Goal: Task Accomplishment & Management: Use online tool/utility

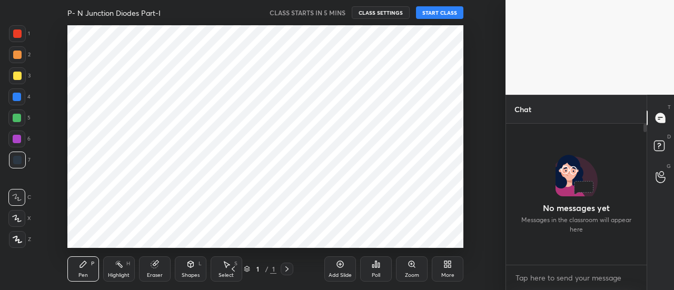
scroll to position [52407, 52167]
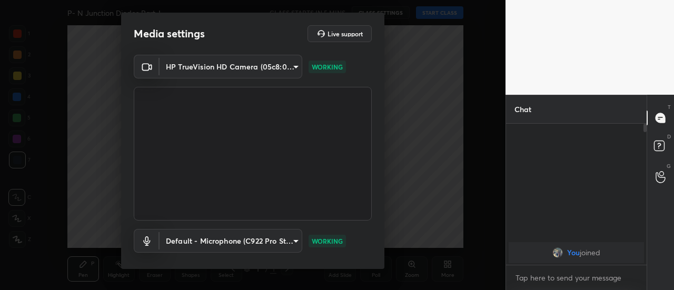
click at [378, 239] on div "HP TrueVision HD Camera (05c8:03d2) 35c4a768e563fe6e1c903404e246e02083655b096a1…" at bounding box center [252, 173] width 263 height 236
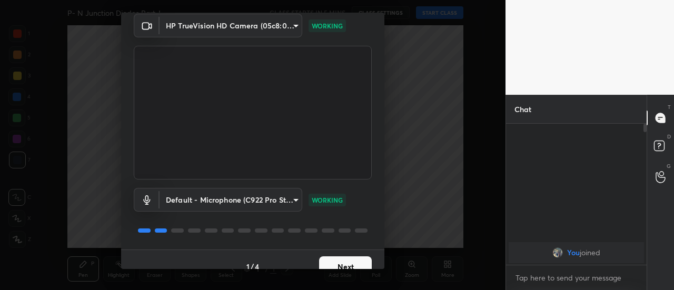
scroll to position [55, 0]
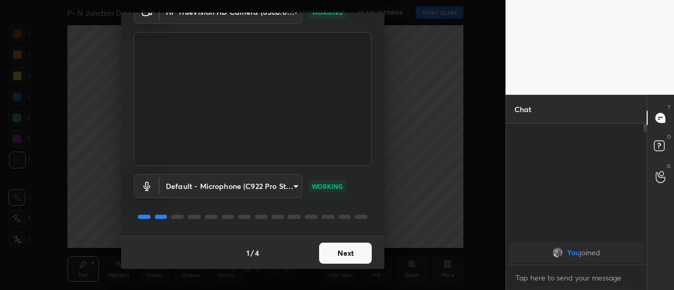
click at [344, 254] on button "Next" at bounding box center [345, 253] width 53 height 21
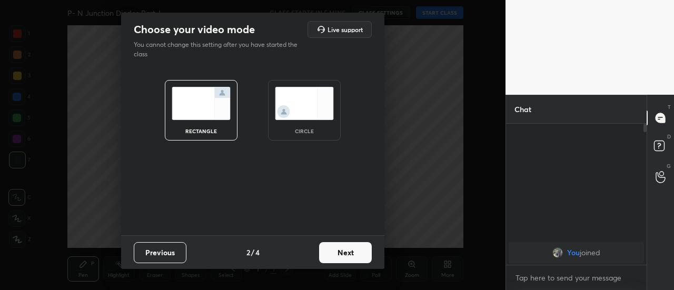
scroll to position [0, 0]
click at [352, 254] on button "Next" at bounding box center [345, 252] width 53 height 21
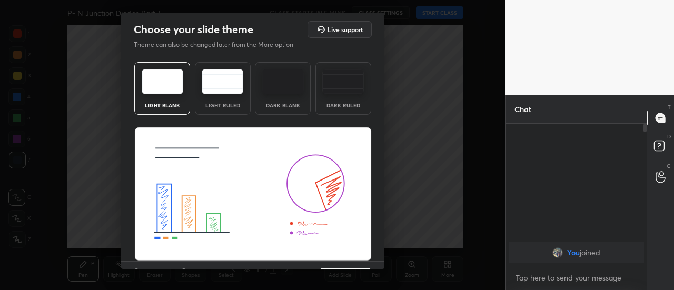
scroll to position [25, 0]
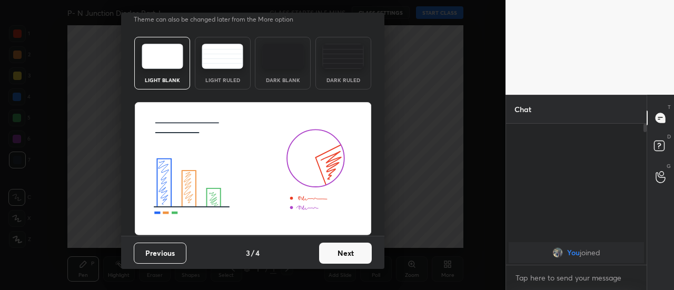
click at [355, 253] on button "Next" at bounding box center [345, 253] width 53 height 21
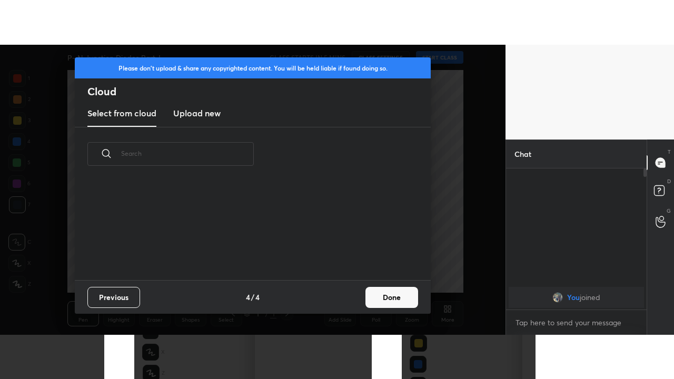
scroll to position [99, 338]
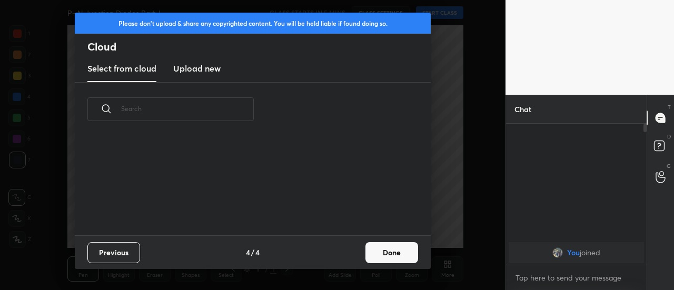
click at [384, 254] on button "Done" at bounding box center [391, 252] width 53 height 21
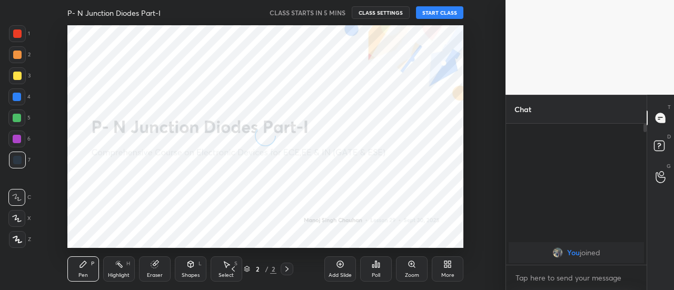
click at [445, 266] on icon at bounding box center [445, 266] width 3 height 3
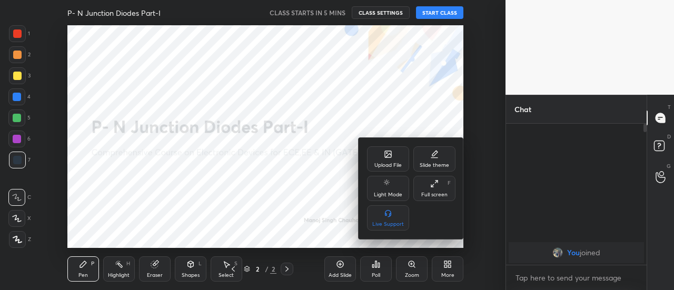
click at [438, 186] on div "Full screen F" at bounding box center [434, 188] width 42 height 25
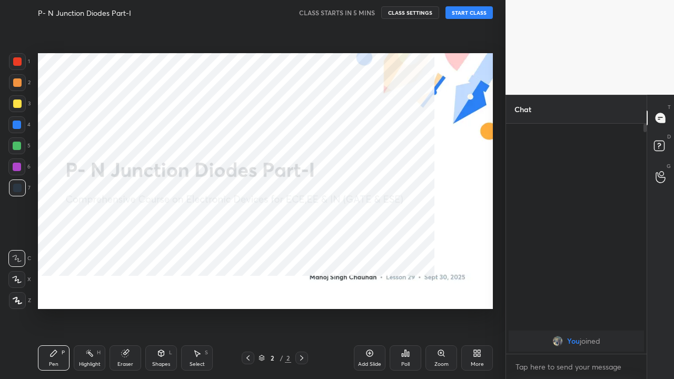
scroll to position [139, 137]
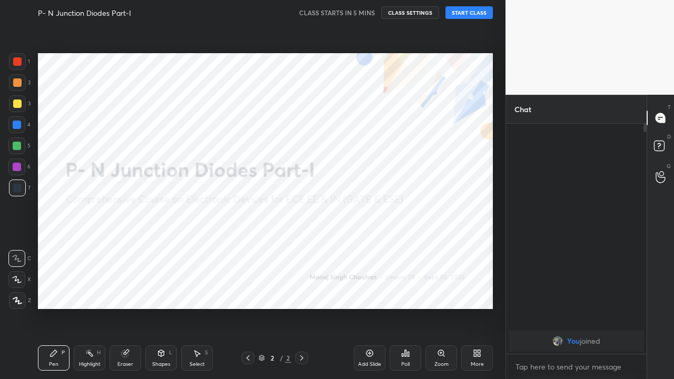
click at [464, 13] on button "START CLASS" at bounding box center [468, 12] width 47 height 13
click at [19, 61] on div at bounding box center [17, 61] width 8 height 8
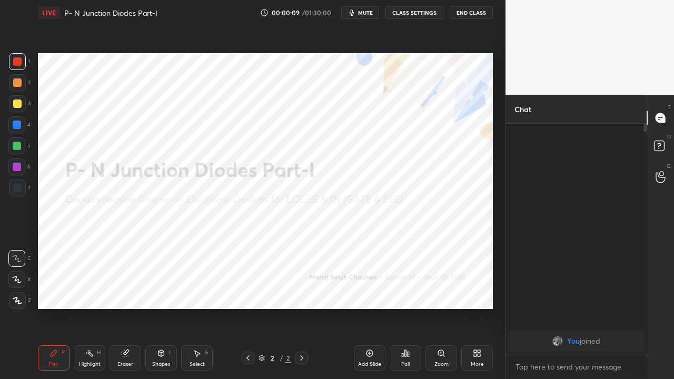
click at [17, 289] on icon at bounding box center [17, 300] width 8 height 6
click at [123, 289] on icon at bounding box center [125, 353] width 7 height 7
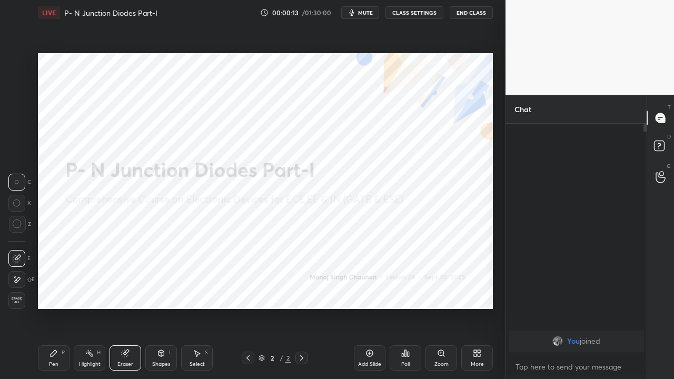
click at [23, 277] on div at bounding box center [16, 279] width 17 height 17
click at [296, 289] on div at bounding box center [301, 358] width 13 height 13
click at [371, 289] on icon at bounding box center [369, 353] width 7 height 7
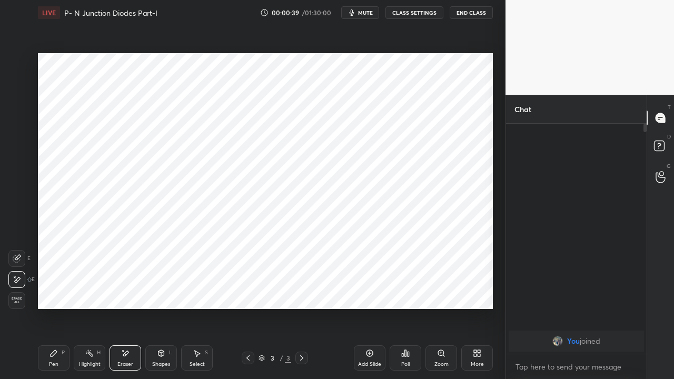
click at [49, 289] on icon at bounding box center [53, 353] width 8 height 8
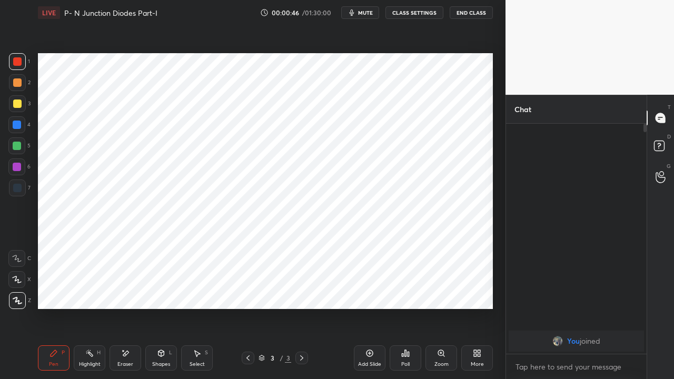
click at [361, 14] on span "mute" at bounding box center [365, 12] width 15 height 7
click at [362, 16] on button "unmute" at bounding box center [360, 12] width 38 height 13
click at [16, 126] on div at bounding box center [17, 125] width 8 height 8
click at [20, 145] on div at bounding box center [17, 146] width 8 height 8
click at [157, 289] on div "Shapes L" at bounding box center [161, 357] width 32 height 25
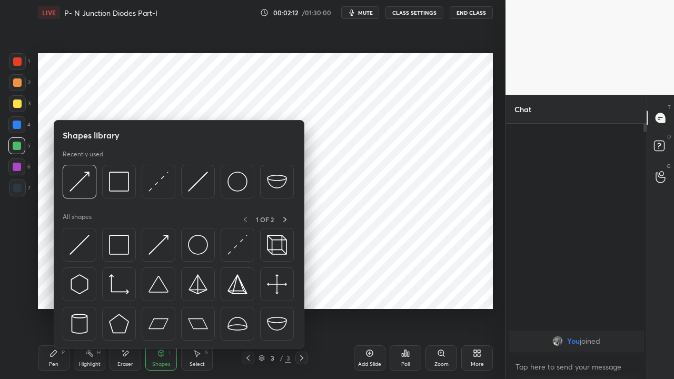
click at [231, 247] on img at bounding box center [237, 245] width 20 height 20
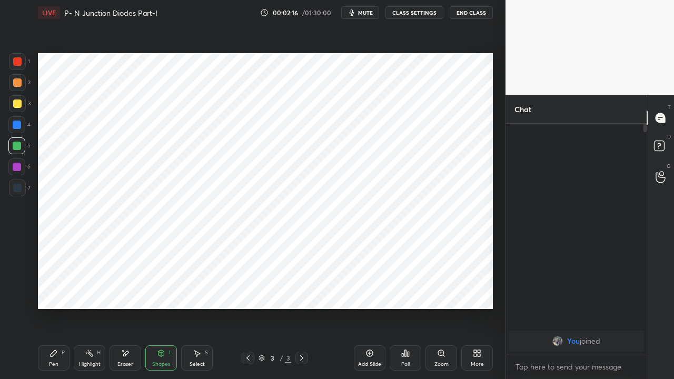
click at [56, 289] on icon at bounding box center [53, 353] width 8 height 8
click at [15, 122] on div at bounding box center [17, 125] width 8 height 8
click at [19, 144] on div at bounding box center [17, 146] width 8 height 8
click at [163, 289] on icon at bounding box center [161, 353] width 6 height 6
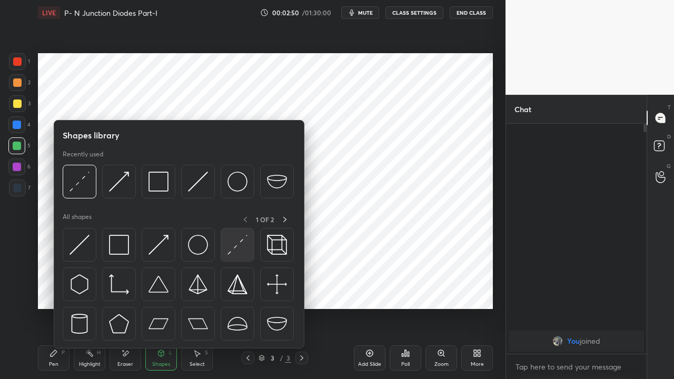
click at [233, 251] on img at bounding box center [237, 245] width 20 height 20
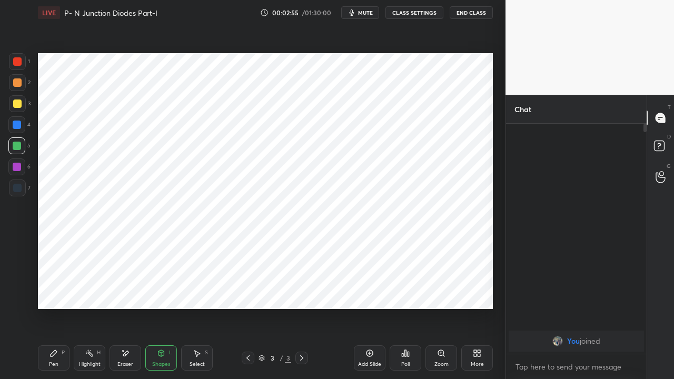
click at [54, 289] on icon at bounding box center [53, 353] width 8 height 8
click at [15, 124] on div at bounding box center [17, 125] width 8 height 8
click at [17, 167] on div at bounding box center [17, 167] width 8 height 8
click at [18, 147] on div at bounding box center [17, 146] width 8 height 8
click at [16, 125] on div at bounding box center [17, 125] width 8 height 8
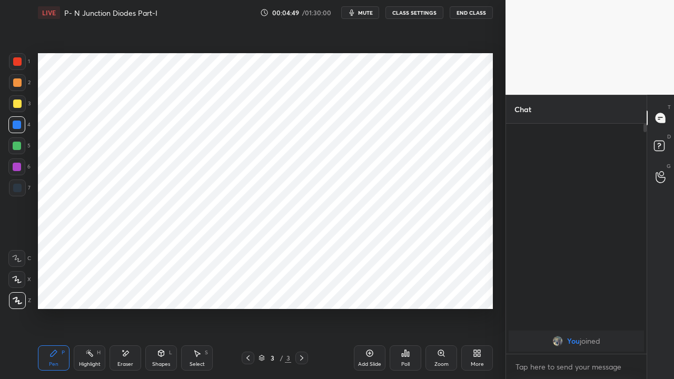
click at [366, 14] on span "mute" at bounding box center [365, 12] width 15 height 7
click at [365, 289] on icon at bounding box center [369, 353] width 8 height 8
click at [363, 15] on span "unmute" at bounding box center [364, 12] width 23 height 7
click at [246, 289] on icon at bounding box center [248, 358] width 8 height 8
click at [301, 289] on icon at bounding box center [301, 358] width 8 height 8
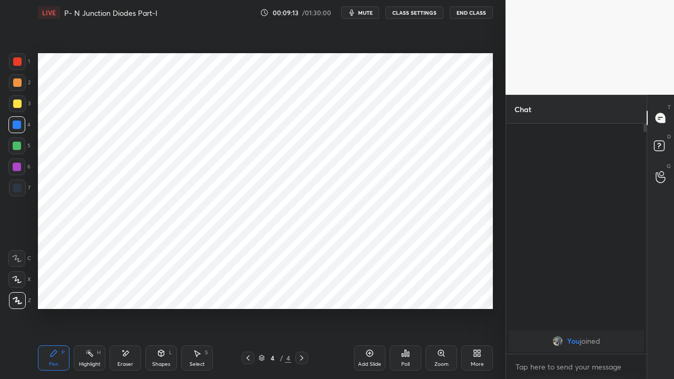
click at [16, 145] on div at bounding box center [17, 146] width 8 height 8
click at [19, 59] on div at bounding box center [17, 61] width 8 height 8
click at [21, 146] on div at bounding box center [17, 146] width 8 height 8
click at [19, 59] on div at bounding box center [17, 61] width 8 height 8
click at [247, 289] on icon at bounding box center [248, 358] width 8 height 8
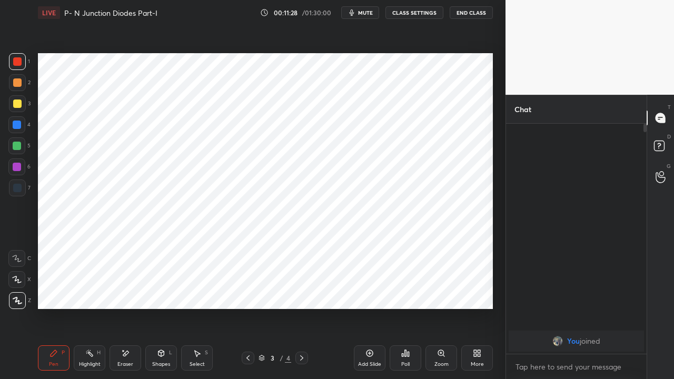
click at [298, 289] on icon at bounding box center [301, 358] width 8 height 8
click at [17, 166] on div at bounding box center [17, 167] width 8 height 8
click at [240, 289] on div "4 / 4" at bounding box center [275, 358] width 158 height 13
click at [246, 289] on icon at bounding box center [248, 358] width 8 height 8
click at [299, 289] on icon at bounding box center [301, 358] width 8 height 8
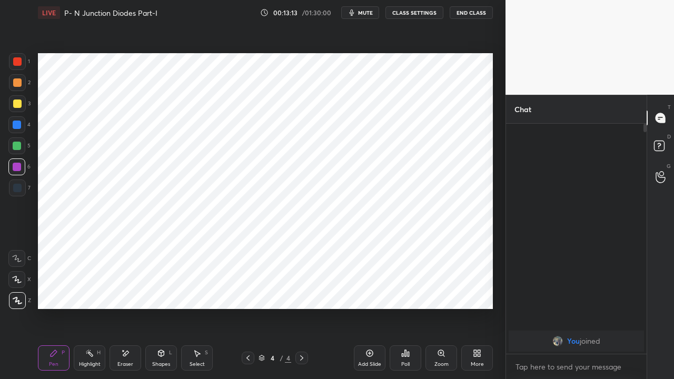
click at [302, 289] on icon at bounding box center [301, 357] width 3 height 5
click at [367, 289] on icon at bounding box center [369, 353] width 7 height 7
click at [19, 62] on div at bounding box center [17, 61] width 8 height 8
click at [17, 124] on div at bounding box center [17, 125] width 8 height 8
click at [163, 289] on icon at bounding box center [161, 353] width 8 height 8
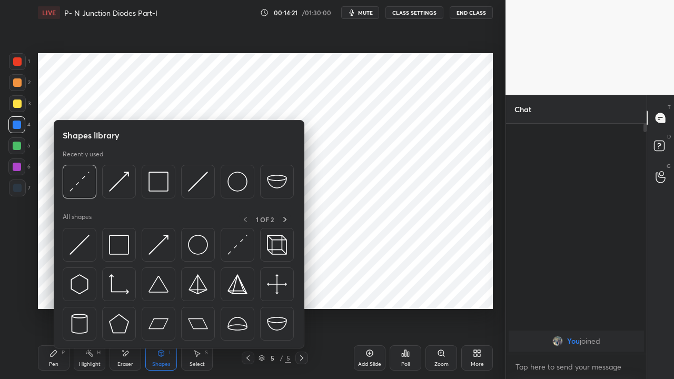
click at [118, 248] on img at bounding box center [119, 245] width 20 height 20
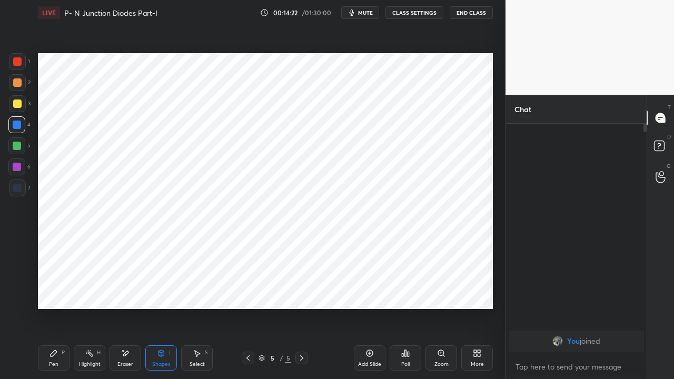
click at [15, 143] on div at bounding box center [17, 146] width 8 height 8
click at [52, 289] on icon at bounding box center [54, 353] width 6 height 6
click at [17, 62] on div at bounding box center [17, 61] width 8 height 8
click at [247, 289] on icon at bounding box center [248, 358] width 8 height 8
click at [245, 289] on icon at bounding box center [248, 358] width 8 height 8
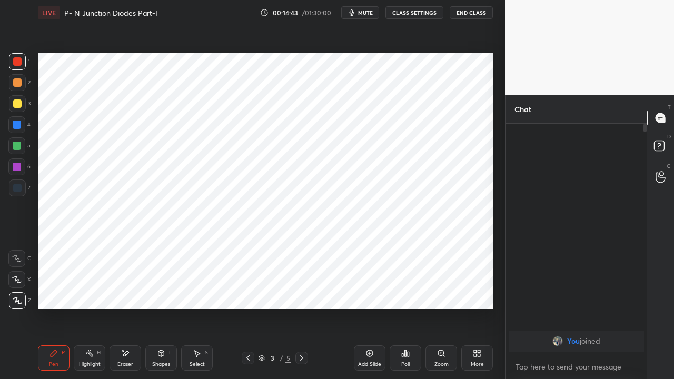
click at [363, 13] on span "mute" at bounding box center [365, 12] width 15 height 7
click at [300, 289] on icon at bounding box center [301, 358] width 8 height 8
click at [364, 11] on span "unmute" at bounding box center [364, 12] width 23 height 7
click at [365, 14] on span "mute" at bounding box center [365, 12] width 15 height 7
click at [301, 289] on icon at bounding box center [301, 358] width 8 height 8
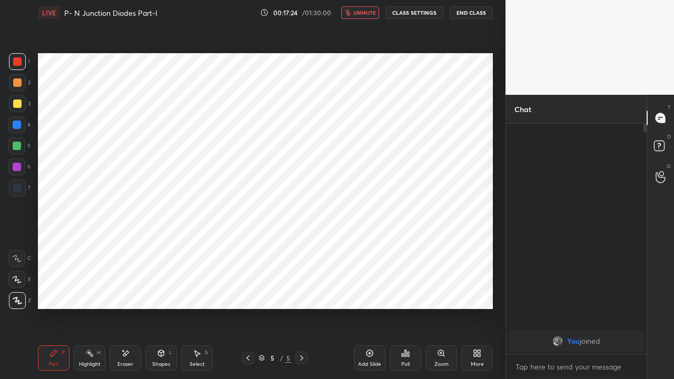
click at [126, 289] on icon at bounding box center [125, 353] width 8 height 9
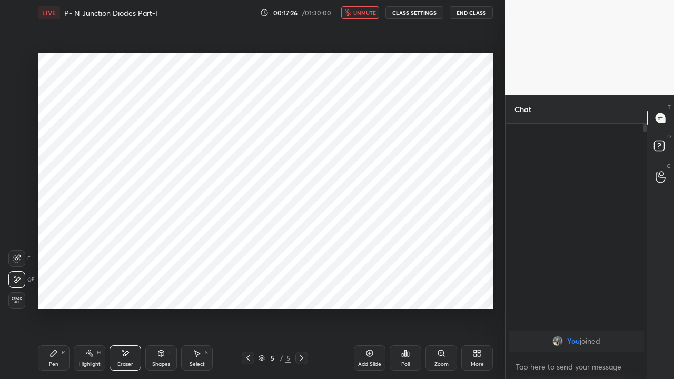
click at [356, 11] on span "unmute" at bounding box center [364, 12] width 23 height 7
click at [248, 289] on icon at bounding box center [247, 357] width 3 height 5
click at [299, 289] on icon at bounding box center [301, 358] width 8 height 8
click at [62, 289] on div "P" at bounding box center [63, 352] width 3 height 5
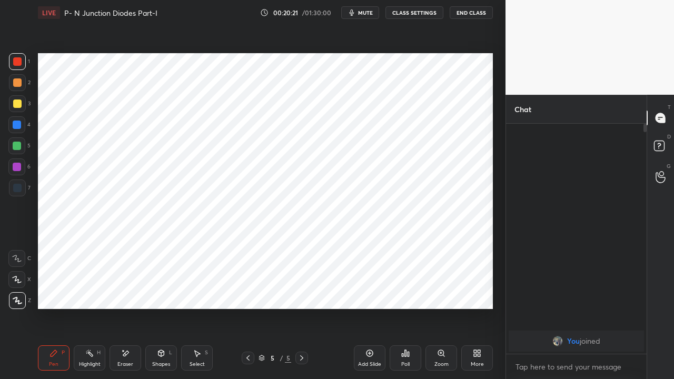
click at [123, 289] on div "Eraser" at bounding box center [125, 357] width 32 height 25
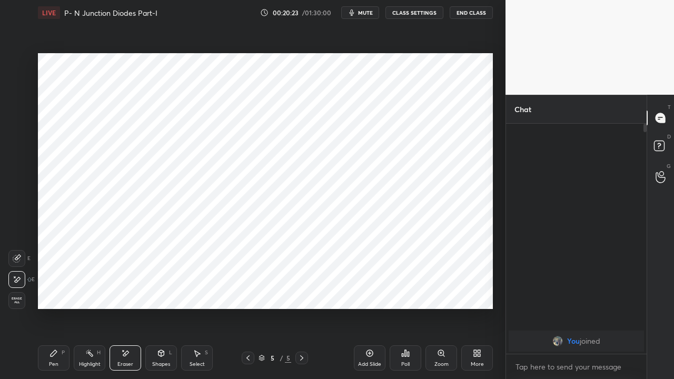
click at [302, 289] on icon at bounding box center [301, 357] width 3 height 5
click at [367, 289] on icon at bounding box center [369, 353] width 8 height 8
click at [51, 289] on div "Pen P" at bounding box center [54, 357] width 32 height 25
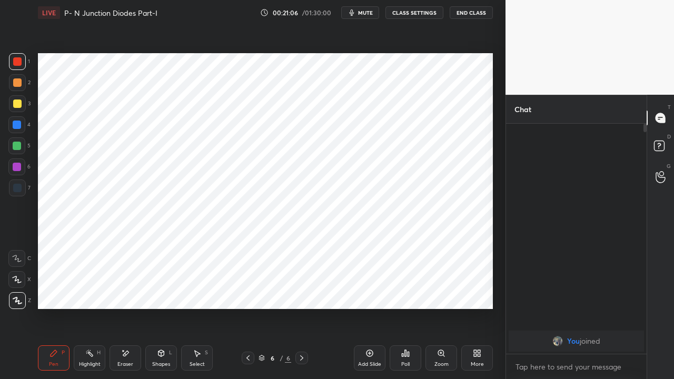
click at [17, 144] on div at bounding box center [17, 146] width 8 height 8
click at [160, 289] on icon at bounding box center [161, 353] width 6 height 6
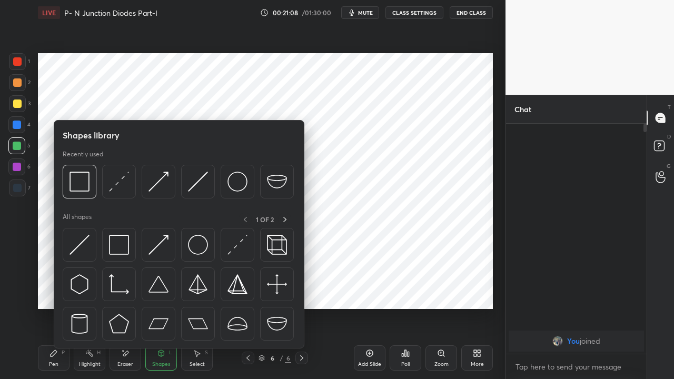
click at [80, 241] on img at bounding box center [79, 245] width 20 height 20
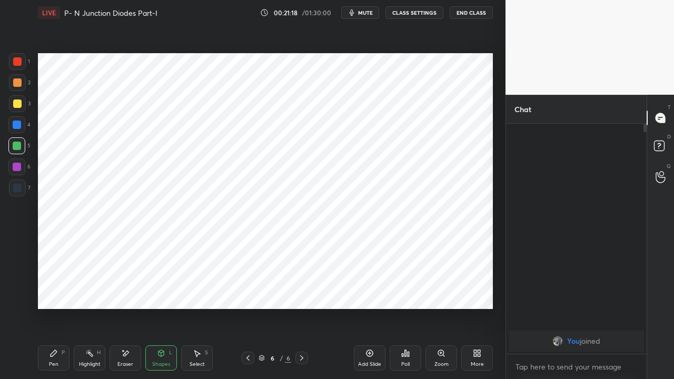
click at [18, 125] on div at bounding box center [17, 125] width 8 height 8
click at [16, 166] on div at bounding box center [17, 167] width 8 height 8
click at [56, 289] on icon at bounding box center [53, 353] width 8 height 8
click at [17, 124] on div at bounding box center [17, 125] width 8 height 8
click at [17, 145] on div at bounding box center [17, 146] width 8 height 8
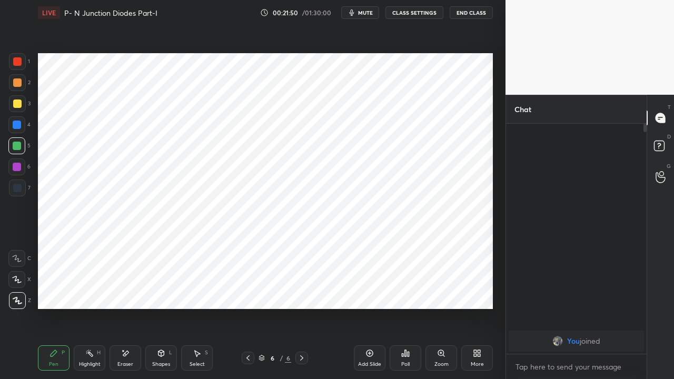
click at [16, 124] on div at bounding box center [17, 125] width 8 height 8
click at [18, 165] on div at bounding box center [17, 167] width 8 height 8
click at [161, 289] on div "Shapes L" at bounding box center [161, 357] width 32 height 25
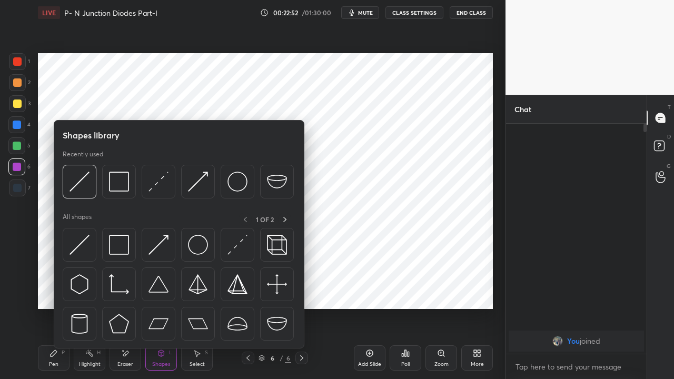
click at [231, 253] on img at bounding box center [237, 245] width 20 height 20
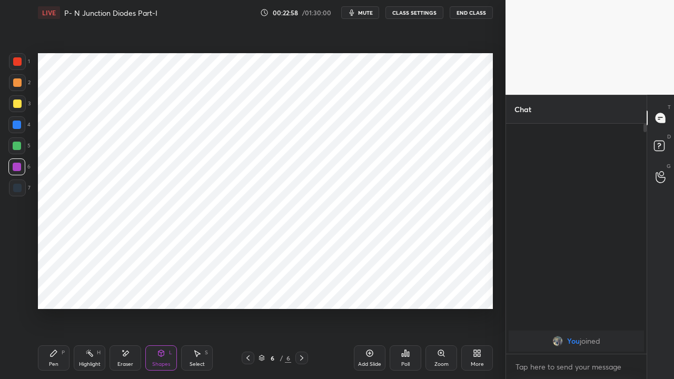
click at [52, 289] on icon at bounding box center [53, 353] width 8 height 8
click at [16, 145] on div at bounding box center [17, 146] width 8 height 8
click at [18, 126] on div at bounding box center [17, 125] width 8 height 8
click at [17, 186] on div at bounding box center [17, 188] width 8 height 8
click at [17, 125] on div at bounding box center [17, 125] width 8 height 8
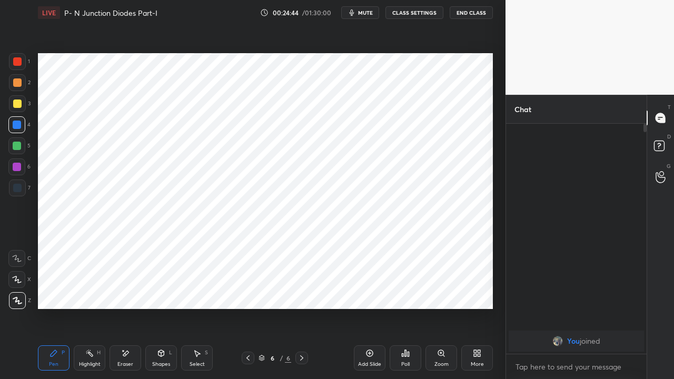
click at [19, 60] on div at bounding box center [17, 61] width 8 height 8
click at [300, 289] on icon at bounding box center [301, 358] width 8 height 8
click at [364, 289] on div "Add Slide" at bounding box center [370, 357] width 32 height 25
click at [17, 123] on div at bounding box center [17, 125] width 8 height 8
click at [247, 289] on icon at bounding box center [248, 358] width 8 height 8
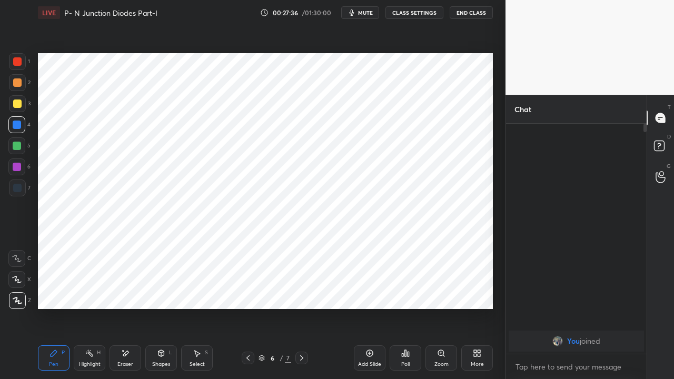
click at [302, 289] on icon at bounding box center [301, 357] width 3 height 5
click at [15, 61] on div at bounding box center [17, 61] width 8 height 8
click at [249, 289] on icon at bounding box center [248, 358] width 8 height 8
click at [300, 289] on icon at bounding box center [301, 358] width 8 height 8
click at [21, 125] on div at bounding box center [17, 125] width 8 height 8
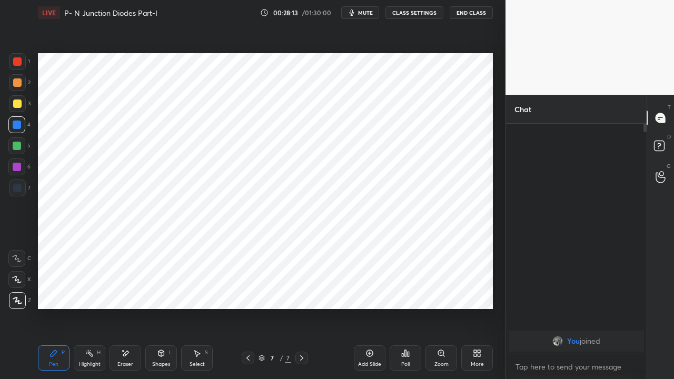
click at [16, 164] on div at bounding box center [17, 167] width 8 height 8
click at [17, 61] on div at bounding box center [17, 61] width 8 height 8
click at [18, 164] on div at bounding box center [17, 167] width 8 height 8
click at [19, 61] on div at bounding box center [17, 61] width 8 height 8
click at [368, 13] on span "mute" at bounding box center [365, 12] width 15 height 7
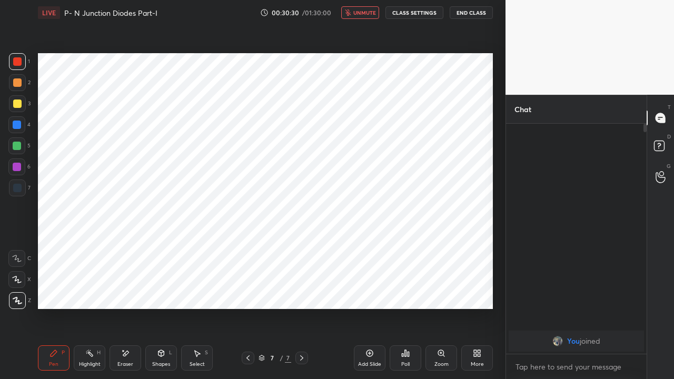
click at [364, 13] on span "unmute" at bounding box center [364, 12] width 23 height 7
click at [307, 289] on div at bounding box center [301, 358] width 13 height 13
click at [303, 289] on icon at bounding box center [301, 357] width 3 height 5
click at [245, 289] on icon at bounding box center [248, 358] width 8 height 8
click at [301, 289] on icon at bounding box center [301, 358] width 8 height 8
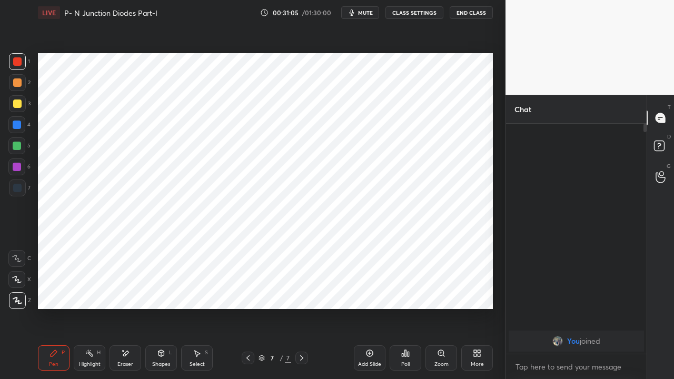
click at [301, 289] on icon at bounding box center [301, 358] width 8 height 8
click at [245, 289] on icon at bounding box center [248, 358] width 8 height 8
click at [297, 289] on div at bounding box center [301, 358] width 13 height 13
click at [299, 289] on icon at bounding box center [301, 358] width 8 height 8
click at [365, 289] on icon at bounding box center [369, 353] width 8 height 8
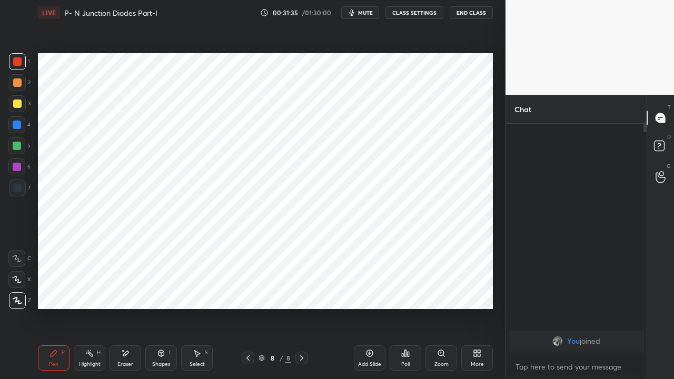
click at [248, 289] on icon at bounding box center [248, 358] width 8 height 8
click at [300, 289] on icon at bounding box center [301, 358] width 8 height 8
click at [244, 289] on icon at bounding box center [248, 358] width 8 height 8
click at [301, 289] on icon at bounding box center [301, 358] width 8 height 8
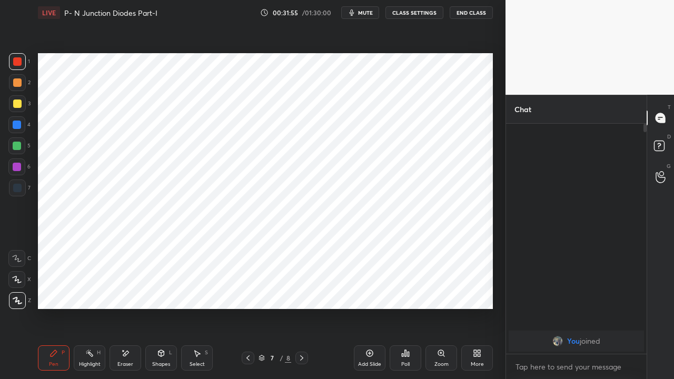
click at [301, 289] on icon at bounding box center [301, 358] width 8 height 8
click at [247, 289] on icon at bounding box center [247, 357] width 3 height 5
click at [301, 289] on icon at bounding box center [301, 357] width 3 height 5
click at [57, 289] on div "Pen P" at bounding box center [54, 357] width 32 height 25
click at [246, 289] on icon at bounding box center [248, 358] width 8 height 8
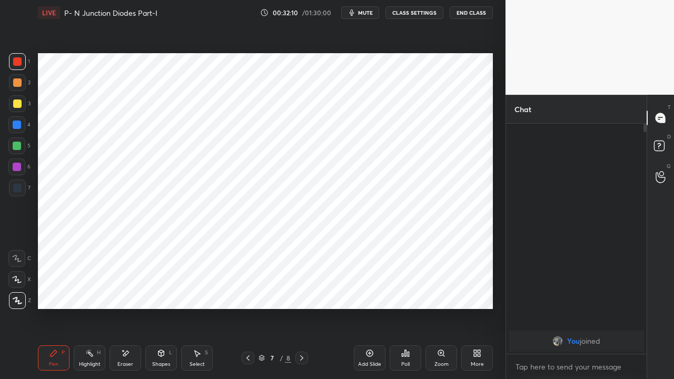
click at [245, 289] on icon at bounding box center [248, 358] width 8 height 8
click at [246, 289] on icon at bounding box center [248, 358] width 8 height 8
click at [300, 289] on icon at bounding box center [301, 358] width 8 height 8
click at [302, 289] on icon at bounding box center [301, 357] width 3 height 5
click at [298, 289] on icon at bounding box center [301, 358] width 8 height 8
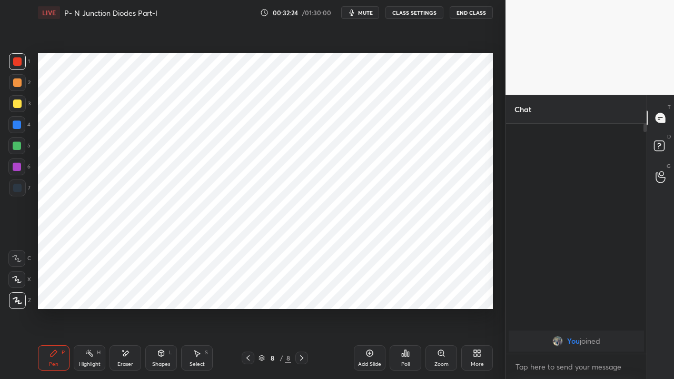
click at [160, 289] on div "Shapes L" at bounding box center [161, 357] width 32 height 25
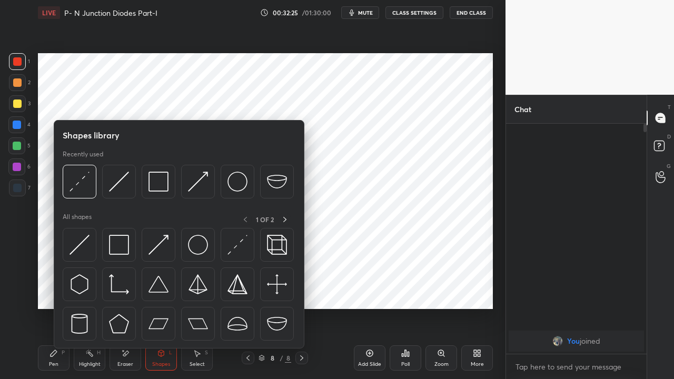
click at [77, 242] on img at bounding box center [79, 245] width 20 height 20
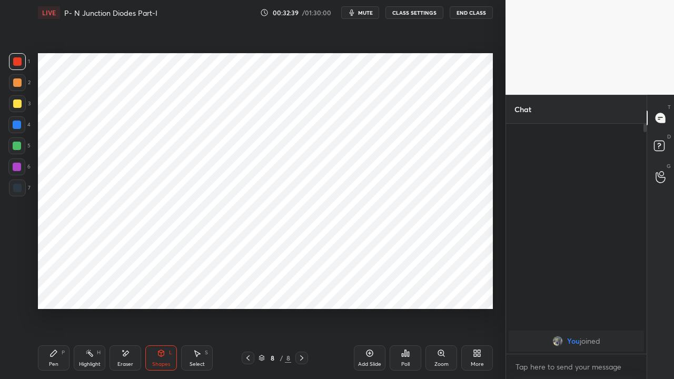
click at [157, 289] on div "Shapes L" at bounding box center [161, 357] width 32 height 25
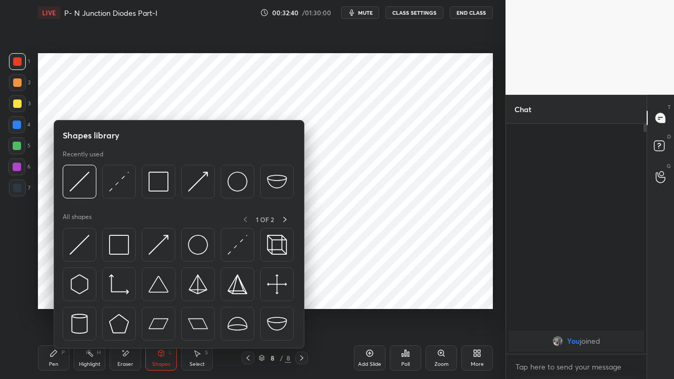
click at [230, 253] on img at bounding box center [237, 245] width 20 height 20
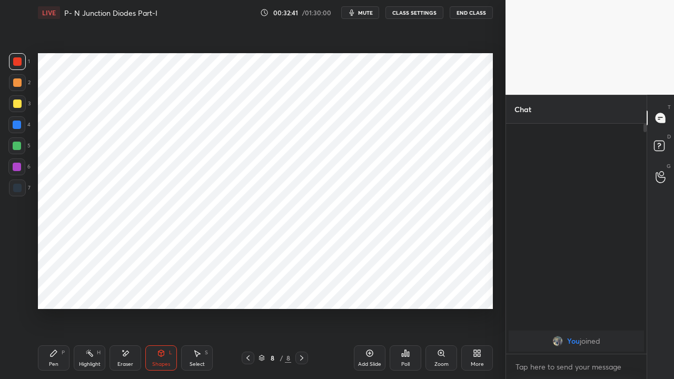
click at [18, 146] on div at bounding box center [17, 146] width 8 height 8
click at [17, 122] on div at bounding box center [17, 125] width 8 height 8
click at [161, 289] on icon at bounding box center [161, 353] width 6 height 6
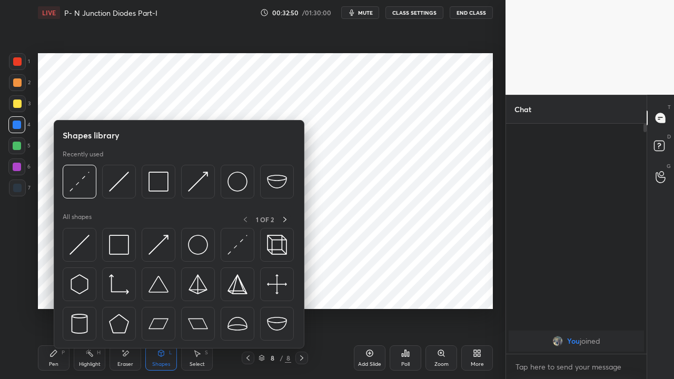
click at [79, 244] on img at bounding box center [79, 245] width 20 height 20
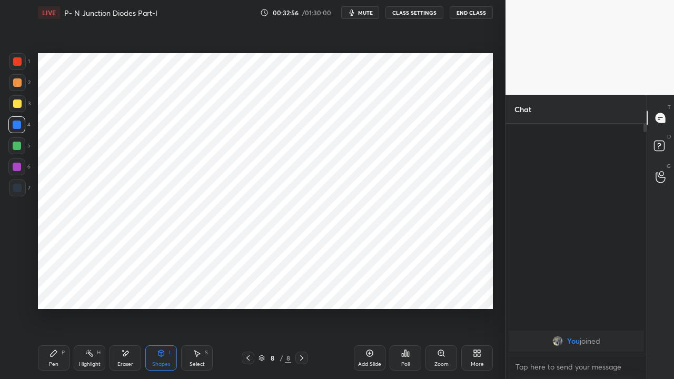
click at [55, 289] on div "Pen P" at bounding box center [54, 357] width 32 height 25
click at [20, 144] on div at bounding box center [17, 146] width 8 height 8
click at [18, 60] on div at bounding box center [17, 61] width 8 height 8
click at [246, 289] on icon at bounding box center [248, 358] width 8 height 8
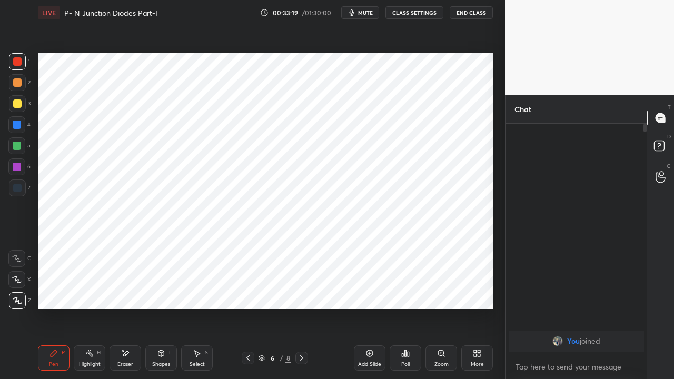
click at [296, 289] on div at bounding box center [301, 358] width 13 height 13
click at [15, 185] on div at bounding box center [17, 188] width 8 height 8
click at [161, 289] on div "Shapes L" at bounding box center [161, 357] width 32 height 25
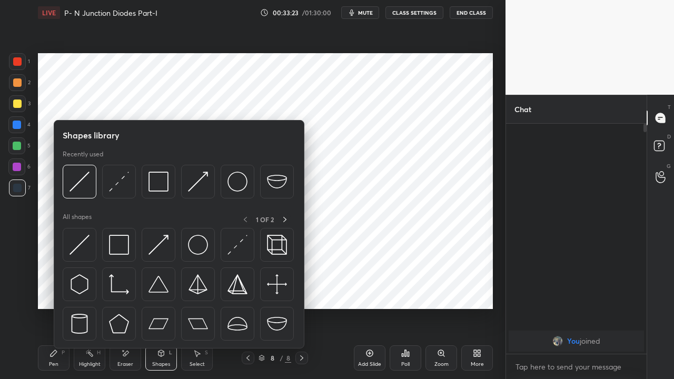
click at [152, 248] on img at bounding box center [158, 245] width 20 height 20
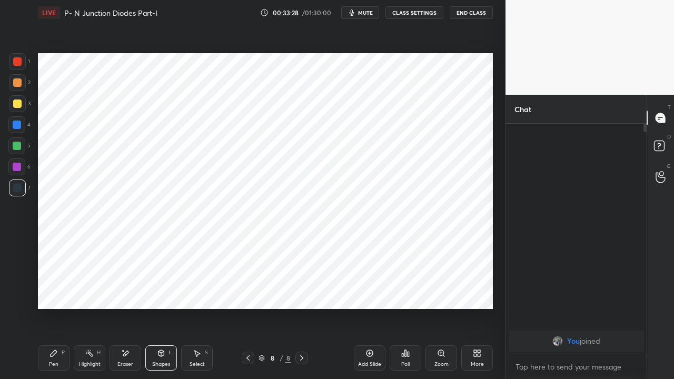
click at [163, 289] on icon at bounding box center [161, 353] width 8 height 8
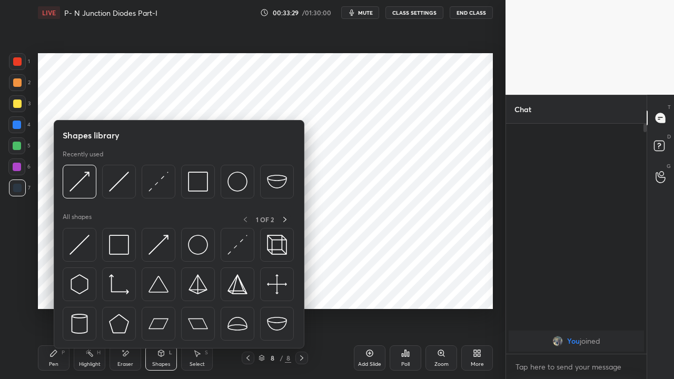
click at [78, 240] on img at bounding box center [79, 245] width 20 height 20
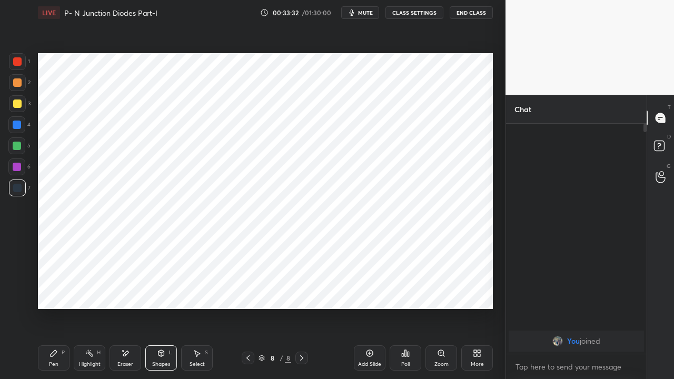
click at [55, 289] on icon at bounding box center [53, 353] width 8 height 8
click at [15, 124] on div at bounding box center [17, 125] width 8 height 8
click at [193, 289] on div "Select" at bounding box center [196, 364] width 15 height 5
click at [55, 289] on div "Pen P" at bounding box center [54, 357] width 32 height 25
click at [15, 146] on div at bounding box center [17, 146] width 8 height 8
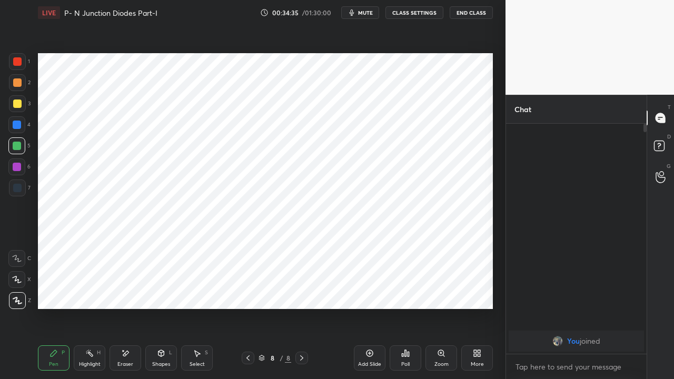
click at [160, 289] on div "Shapes L" at bounding box center [161, 357] width 32 height 25
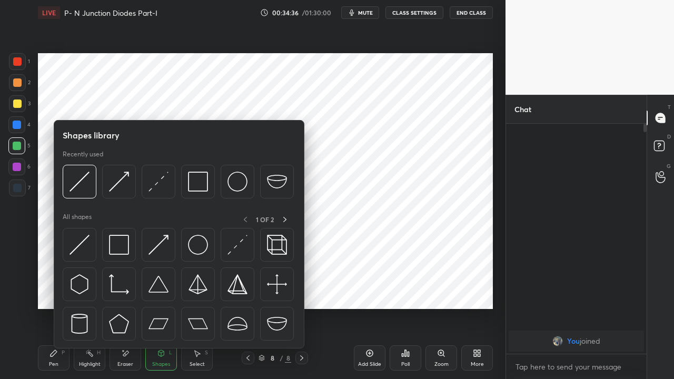
click at [233, 249] on img at bounding box center [237, 245] width 20 height 20
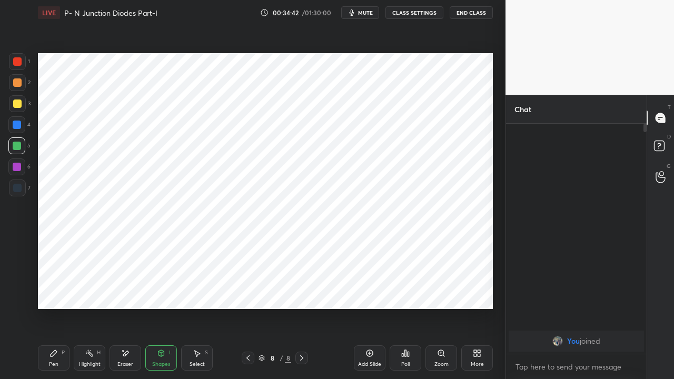
click at [59, 289] on div "Pen P" at bounding box center [54, 357] width 32 height 25
click at [17, 167] on div at bounding box center [17, 167] width 8 height 8
click at [122, 289] on div "Eraser" at bounding box center [125, 357] width 32 height 25
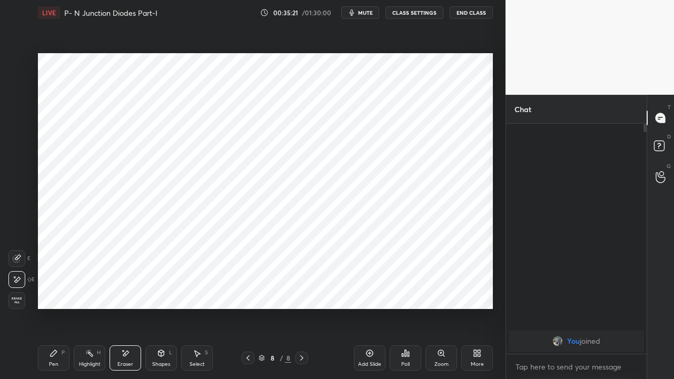
click at [92, 289] on div "Highlight H" at bounding box center [90, 357] width 32 height 25
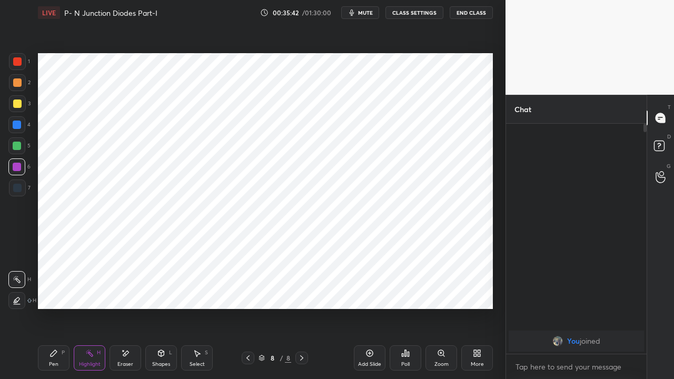
click at [56, 289] on icon at bounding box center [53, 353] width 8 height 8
click at [18, 127] on div at bounding box center [17, 125] width 8 height 8
click at [89, 289] on icon at bounding box center [89, 353] width 8 height 8
click at [19, 62] on div at bounding box center [17, 61] width 8 height 8
click at [159, 289] on icon at bounding box center [161, 353] width 8 height 8
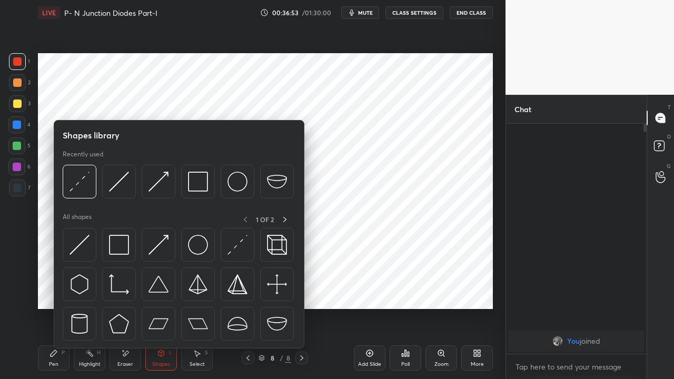
click at [119, 249] on img at bounding box center [119, 245] width 20 height 20
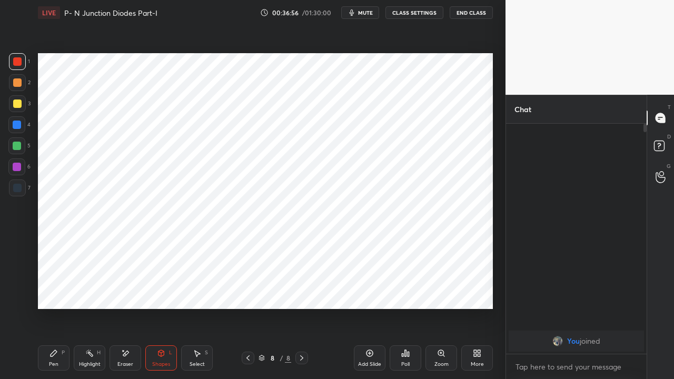
click at [58, 289] on div "Pen P" at bounding box center [54, 357] width 32 height 25
click at [301, 289] on icon at bounding box center [301, 358] width 8 height 8
click at [372, 289] on icon at bounding box center [369, 353] width 7 height 7
click at [17, 123] on div at bounding box center [17, 125] width 8 height 8
click at [16, 147] on div at bounding box center [17, 146] width 8 height 8
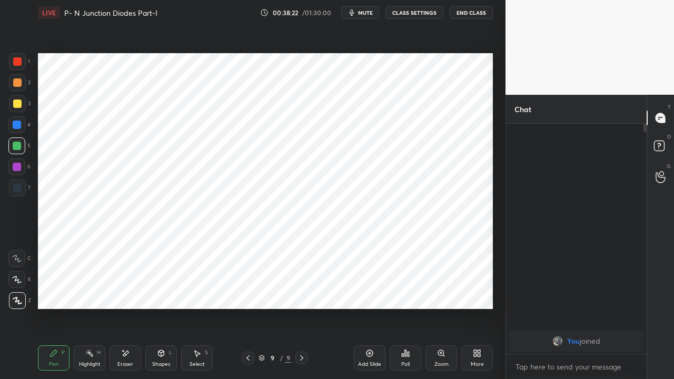
click at [16, 166] on div at bounding box center [17, 167] width 8 height 8
click at [157, 289] on div "Shapes L" at bounding box center [161, 357] width 32 height 25
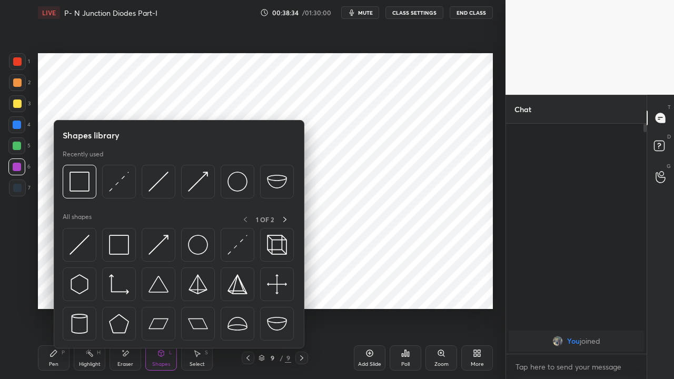
click at [119, 252] on img at bounding box center [119, 245] width 20 height 20
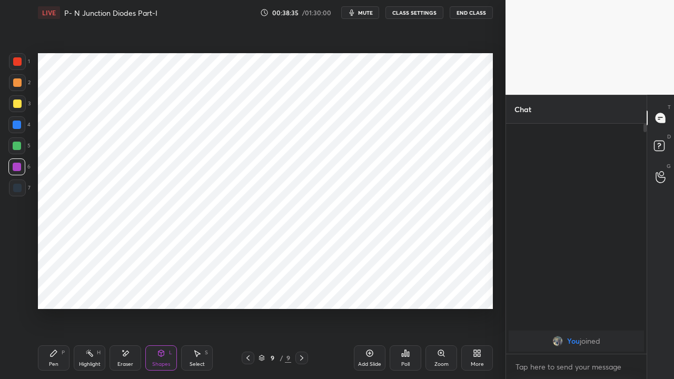
click at [21, 61] on div at bounding box center [17, 61] width 8 height 8
click at [62, 289] on div "P" at bounding box center [63, 352] width 3 height 5
click at [22, 125] on div at bounding box center [16, 124] width 17 height 17
click at [247, 289] on icon at bounding box center [248, 358] width 8 height 8
click at [246, 289] on icon at bounding box center [248, 358] width 8 height 8
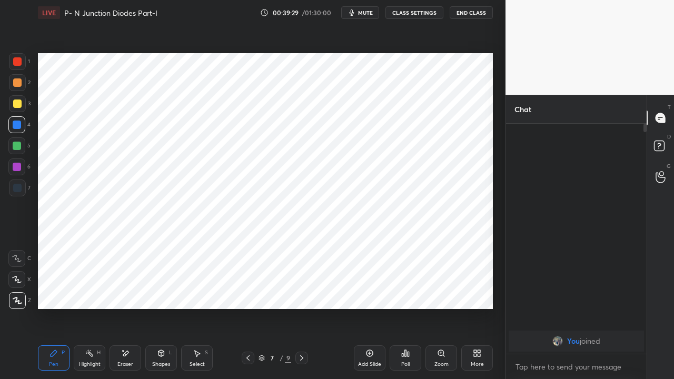
click at [249, 289] on icon at bounding box center [248, 358] width 8 height 8
click at [302, 289] on icon at bounding box center [301, 357] width 3 height 5
click at [302, 289] on icon at bounding box center [301, 358] width 8 height 8
click at [301, 289] on icon at bounding box center [301, 358] width 8 height 8
click at [302, 289] on icon at bounding box center [301, 357] width 3 height 5
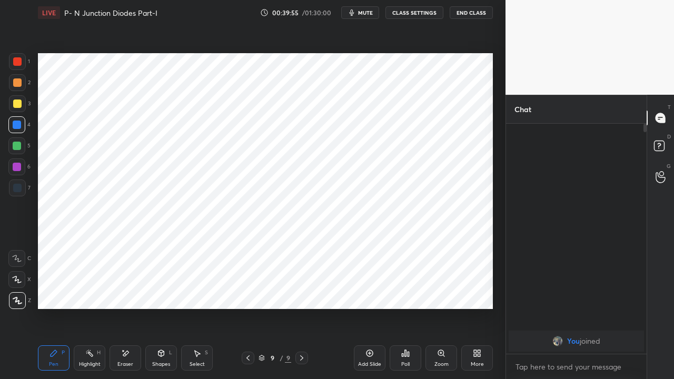
click at [17, 63] on div at bounding box center [17, 61] width 8 height 8
click at [17, 148] on div at bounding box center [17, 146] width 8 height 8
click at [17, 60] on div at bounding box center [17, 61] width 8 height 8
click at [16, 145] on div at bounding box center [17, 146] width 8 height 8
click at [160, 289] on div "Shapes L" at bounding box center [161, 357] width 32 height 25
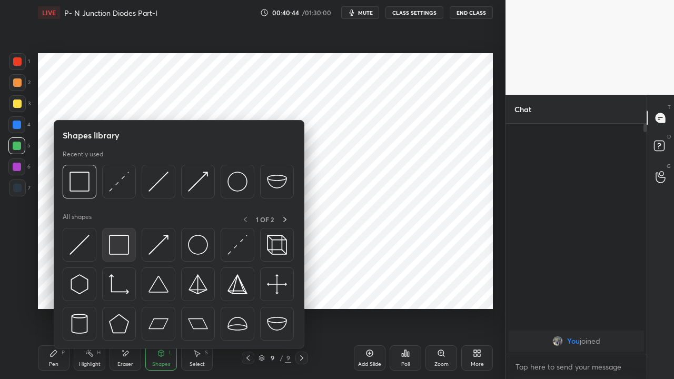
click at [120, 247] on img at bounding box center [119, 245] width 20 height 20
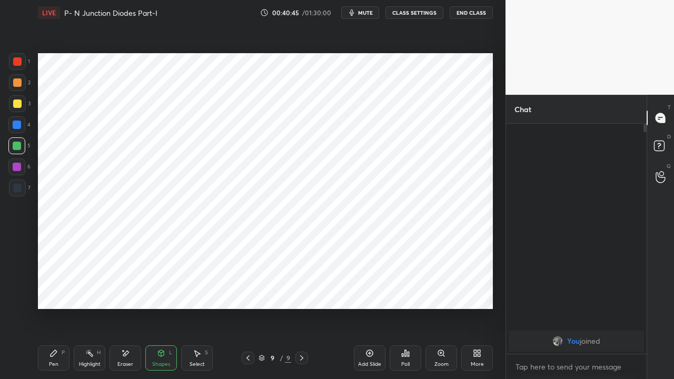
click at [18, 84] on div at bounding box center [17, 82] width 8 height 8
click at [54, 289] on icon at bounding box center [54, 353] width 6 height 6
click at [247, 289] on icon at bounding box center [248, 358] width 8 height 8
click at [244, 289] on icon at bounding box center [248, 358] width 8 height 8
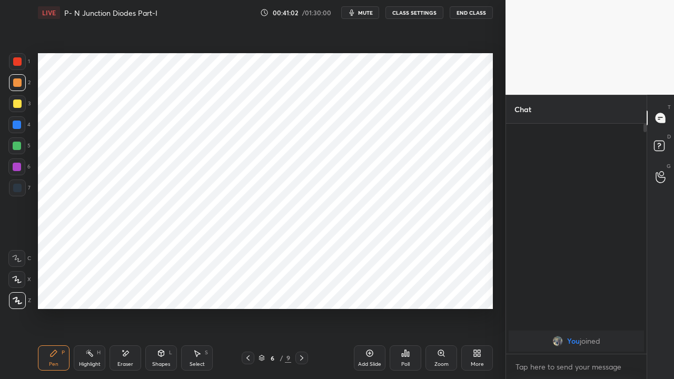
click at [243, 289] on div at bounding box center [248, 358] width 13 height 13
click at [240, 289] on div "5 / 9" at bounding box center [275, 358] width 158 height 13
click at [300, 289] on icon at bounding box center [301, 358] width 8 height 8
click at [298, 289] on icon at bounding box center [301, 358] width 8 height 8
click at [248, 289] on icon at bounding box center [248, 358] width 8 height 8
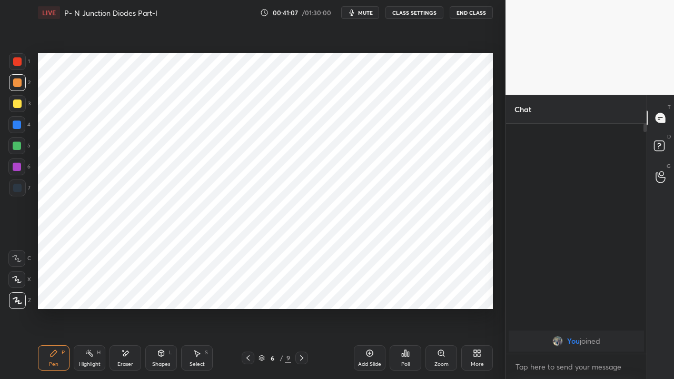
click at [400, 289] on div "Poll" at bounding box center [405, 357] width 32 height 25
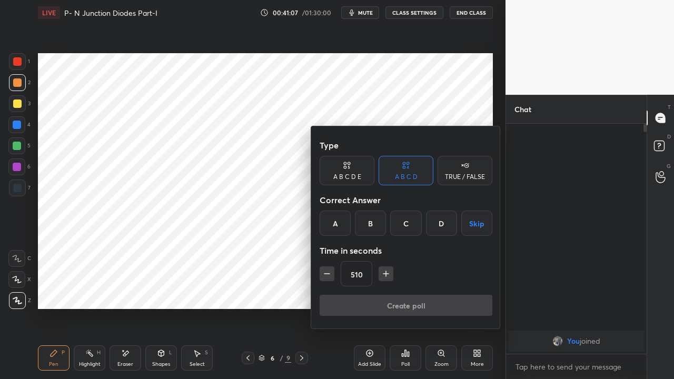
click at [475, 222] on button "Skip" at bounding box center [476, 223] width 31 height 25
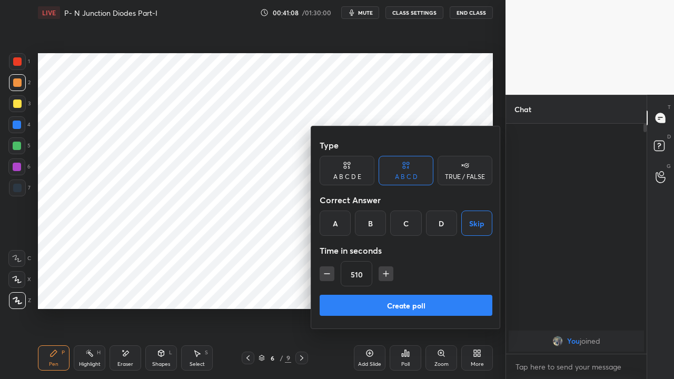
click at [444, 289] on button "Create poll" at bounding box center [405, 305] width 173 height 21
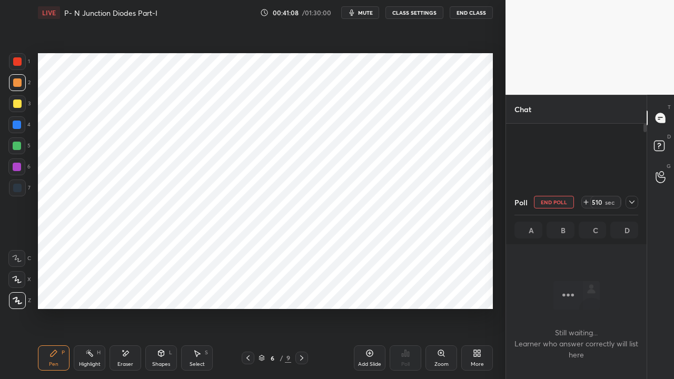
scroll to position [3, 3]
click at [631, 202] on icon at bounding box center [631, 202] width 8 height 8
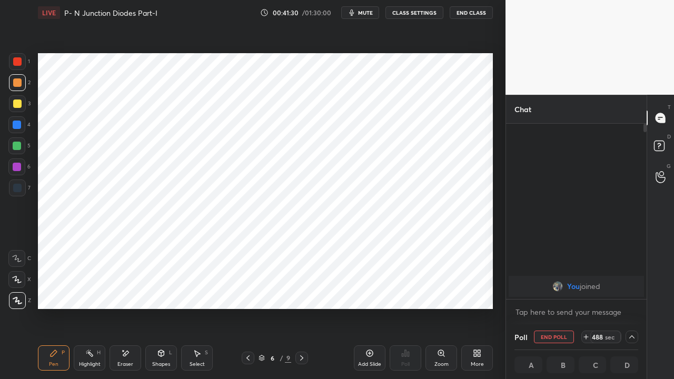
click at [361, 9] on span "mute" at bounding box center [365, 12] width 15 height 7
click at [367, 12] on span "unmute" at bounding box center [364, 12] width 23 height 7
click at [365, 14] on span "mute" at bounding box center [365, 12] width 15 height 7
click at [301, 289] on icon at bounding box center [301, 358] width 8 height 8
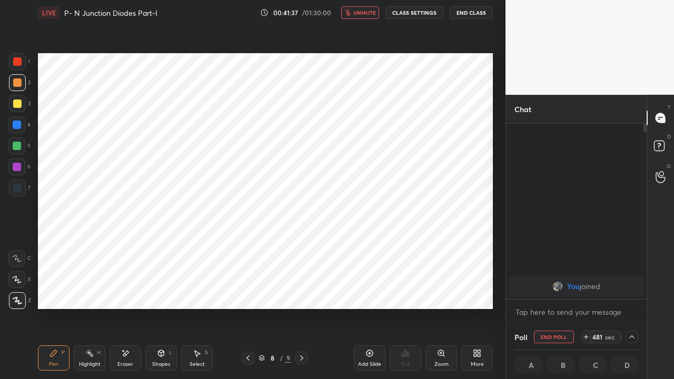
click at [360, 13] on span "unmute" at bounding box center [364, 12] width 23 height 7
click at [362, 13] on span "mute" at bounding box center [365, 12] width 15 height 7
click at [466, 11] on button "End Class" at bounding box center [470, 12] width 43 height 13
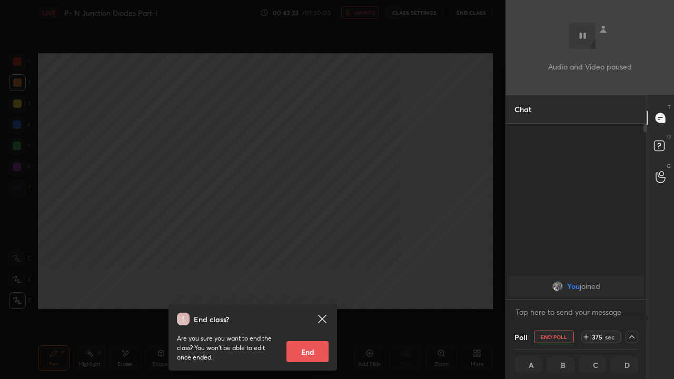
click at [256, 259] on div "End class? Are you sure you want to end the class? You won’t be able to edit on…" at bounding box center [252, 189] width 505 height 379
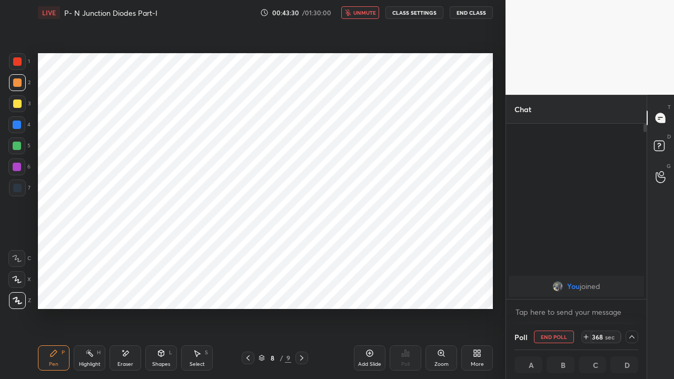
click at [296, 289] on div at bounding box center [301, 358] width 13 height 13
click at [301, 289] on icon at bounding box center [301, 358] width 8 height 8
click at [299, 289] on icon at bounding box center [301, 358] width 8 height 8
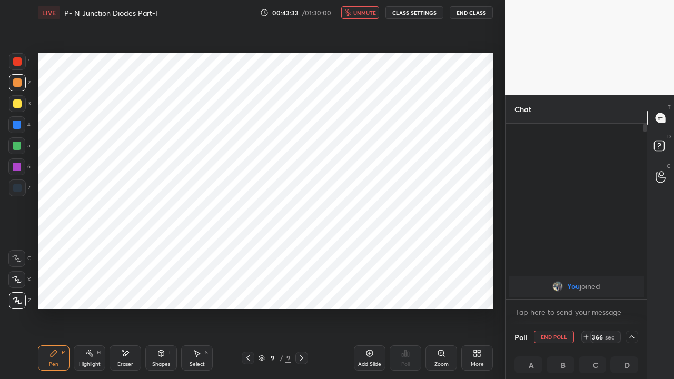
click at [365, 289] on icon at bounding box center [369, 353] width 8 height 8
click at [357, 15] on span "unmute" at bounding box center [364, 12] width 23 height 7
click at [362, 13] on span "mute" at bounding box center [365, 12] width 15 height 7
click at [19, 125] on div at bounding box center [17, 125] width 8 height 8
click at [17, 64] on div at bounding box center [17, 61] width 8 height 8
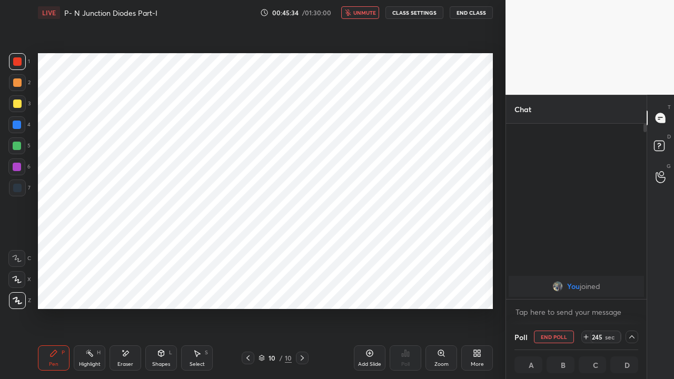
click at [16, 146] on div at bounding box center [17, 146] width 8 height 8
click at [549, 289] on button "End Poll" at bounding box center [554, 337] width 40 height 13
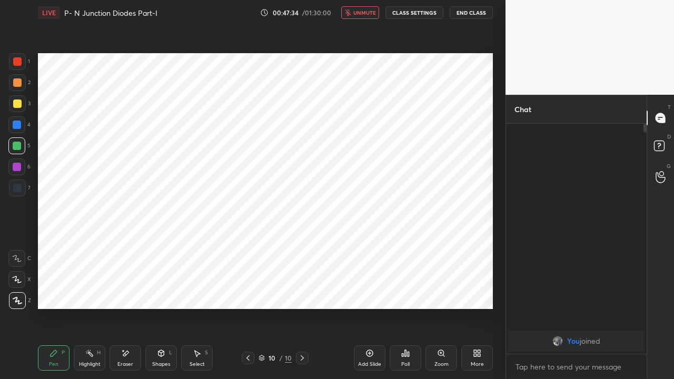
click at [356, 15] on span "unmute" at bounding box center [364, 12] width 23 height 7
click at [162, 289] on div "Shapes" at bounding box center [161, 364] width 18 height 5
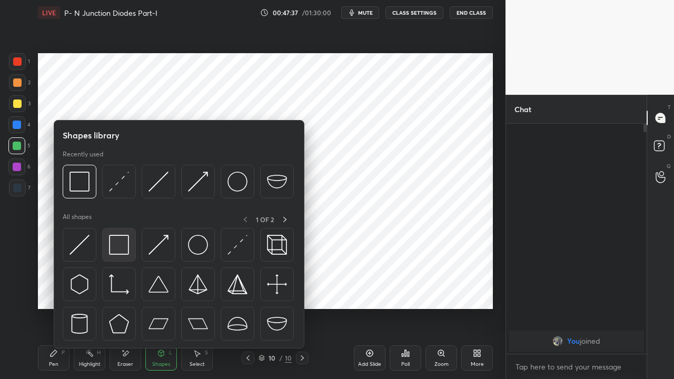
click at [122, 252] on img at bounding box center [119, 245] width 20 height 20
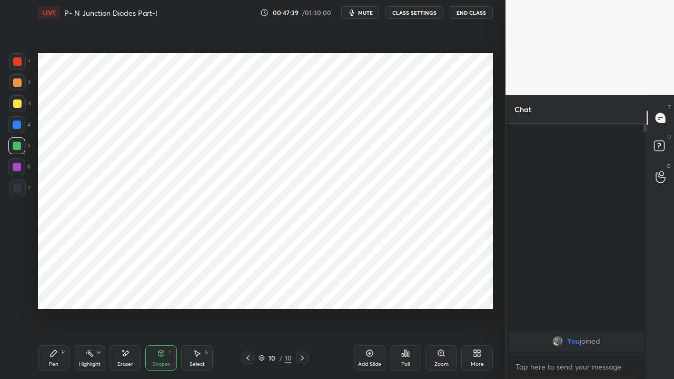
click at [15, 83] on div at bounding box center [17, 82] width 8 height 8
click at [58, 289] on div "Pen P" at bounding box center [54, 357] width 32 height 25
click at [369, 11] on span "mute" at bounding box center [365, 12] width 15 height 7
click at [363, 14] on span "unmute" at bounding box center [364, 12] width 23 height 7
click at [245, 289] on icon at bounding box center [248, 358] width 8 height 8
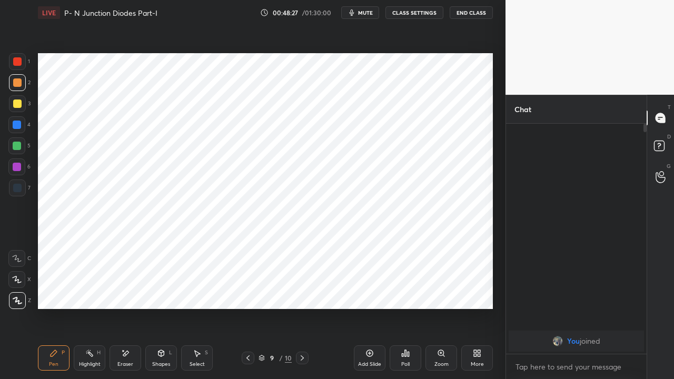
click at [245, 289] on icon at bounding box center [248, 358] width 8 height 8
click at [246, 289] on icon at bounding box center [248, 358] width 8 height 8
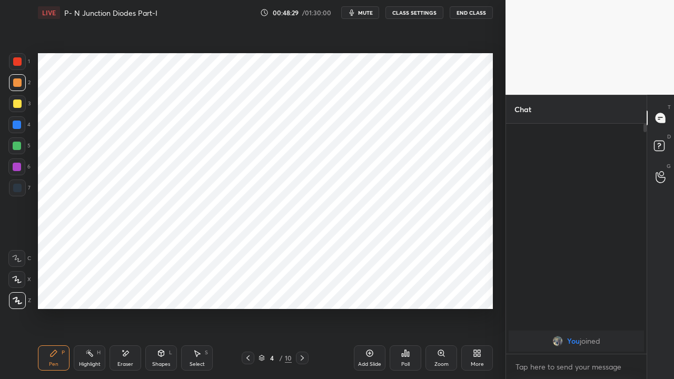
click at [246, 289] on icon at bounding box center [248, 358] width 8 height 8
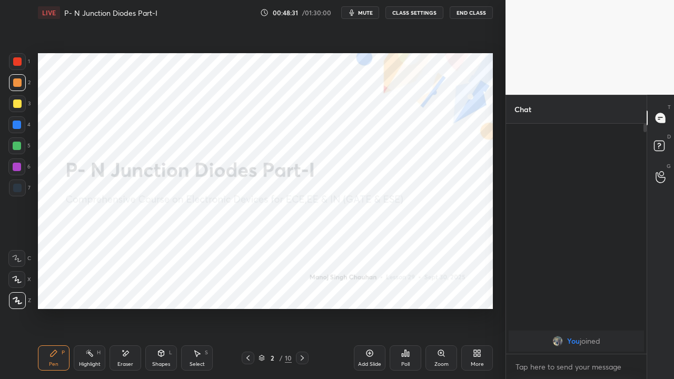
click at [300, 289] on icon at bounding box center [302, 358] width 8 height 8
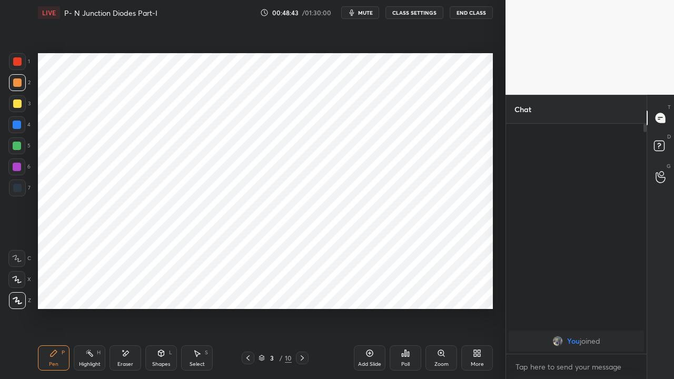
click at [91, 289] on icon at bounding box center [89, 353] width 8 height 8
click at [301, 289] on icon at bounding box center [302, 357] width 3 height 5
click at [304, 289] on icon at bounding box center [302, 358] width 8 height 8
click at [250, 289] on icon at bounding box center [248, 358] width 8 height 8
click at [249, 289] on icon at bounding box center [248, 358] width 8 height 8
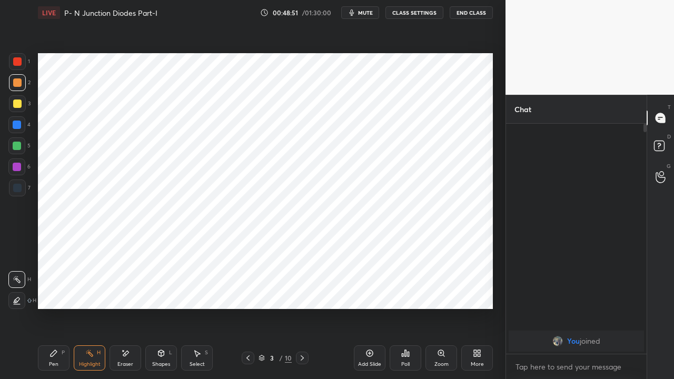
click at [300, 289] on icon at bounding box center [302, 358] width 8 height 8
click at [301, 289] on icon at bounding box center [302, 357] width 3 height 5
click at [300, 289] on div at bounding box center [302, 358] width 13 height 13
click at [301, 289] on icon at bounding box center [302, 357] width 3 height 5
click at [303, 289] on icon at bounding box center [302, 358] width 8 height 8
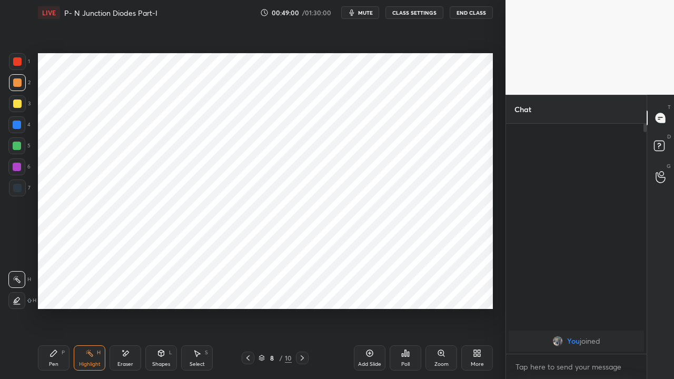
click at [246, 289] on icon at bounding box center [248, 358] width 8 height 8
click at [247, 289] on icon at bounding box center [247, 357] width 3 height 5
click at [248, 289] on icon at bounding box center [248, 358] width 8 height 8
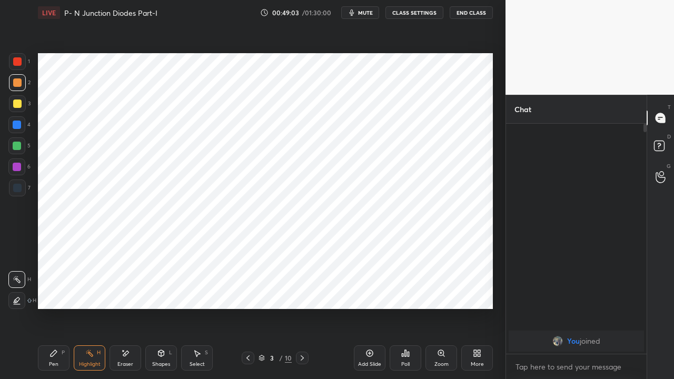
click at [248, 289] on icon at bounding box center [248, 358] width 8 height 8
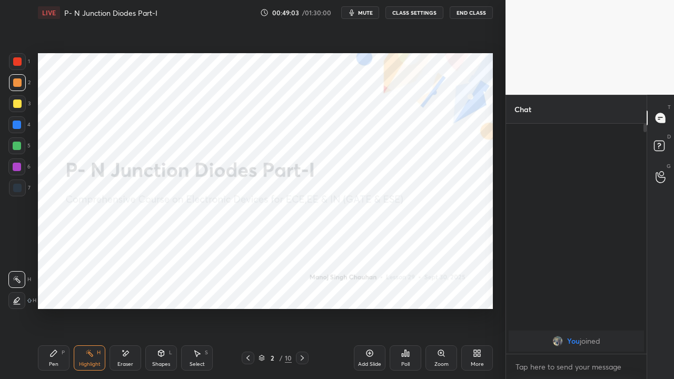
click at [249, 289] on icon at bounding box center [248, 358] width 8 height 8
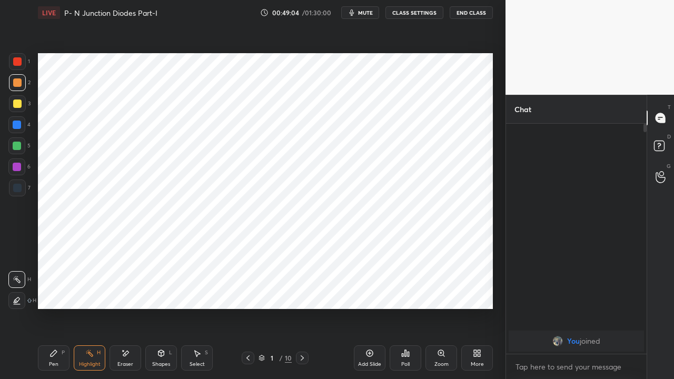
click at [303, 289] on icon at bounding box center [302, 358] width 8 height 8
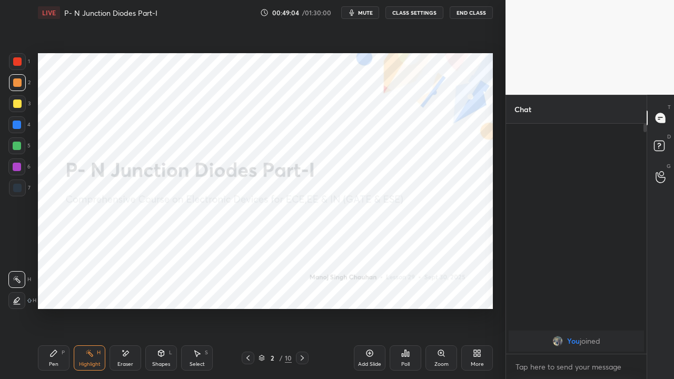
click at [298, 289] on icon at bounding box center [302, 358] width 8 height 8
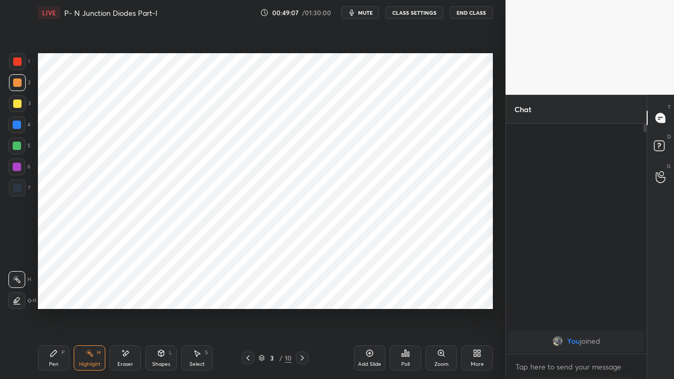
click at [302, 289] on icon at bounding box center [302, 358] width 8 height 8
click at [300, 289] on icon at bounding box center [302, 358] width 8 height 8
click at [302, 289] on icon at bounding box center [302, 357] width 3 height 5
click at [301, 289] on icon at bounding box center [302, 358] width 8 height 8
click at [299, 289] on icon at bounding box center [302, 358] width 8 height 8
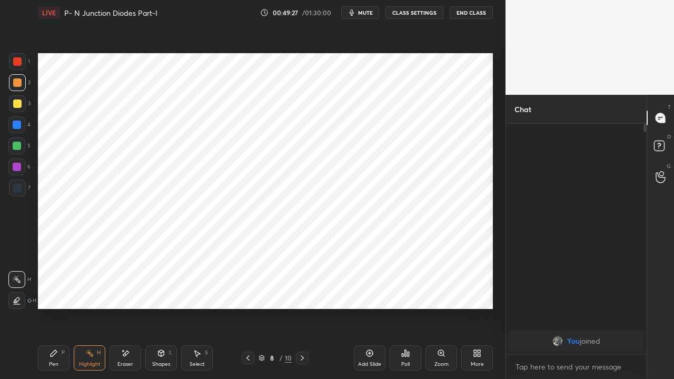
click at [299, 289] on icon at bounding box center [302, 358] width 8 height 8
click at [300, 289] on icon at bounding box center [302, 358] width 8 height 8
click at [301, 289] on icon at bounding box center [302, 358] width 8 height 8
click at [302, 289] on icon at bounding box center [302, 358] width 8 height 8
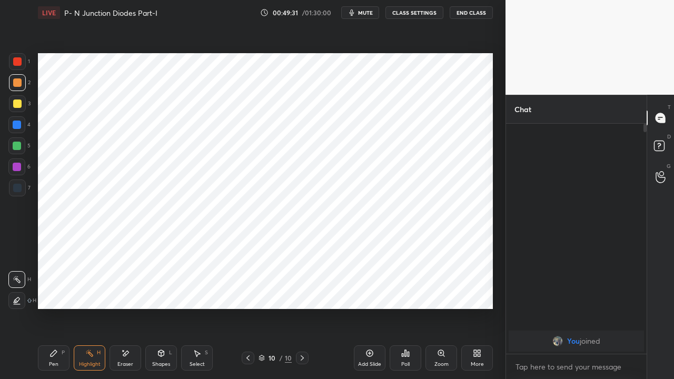
click at [366, 289] on icon at bounding box center [369, 353] width 8 height 8
click at [55, 289] on div "Pen P" at bounding box center [54, 357] width 32 height 25
click at [15, 61] on div at bounding box center [17, 61] width 8 height 8
click at [162, 289] on div "Shapes L" at bounding box center [161, 357] width 32 height 25
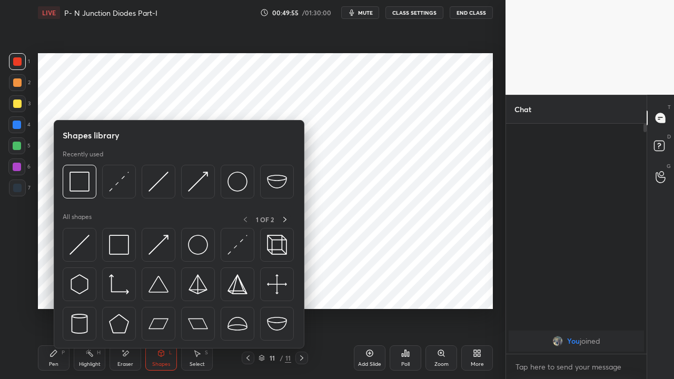
click at [78, 244] on img at bounding box center [79, 245] width 20 height 20
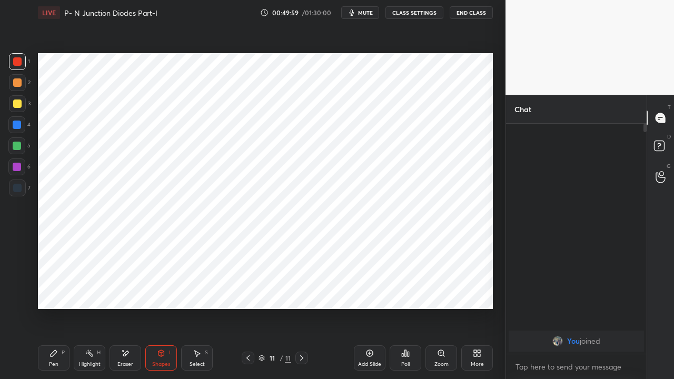
click at [57, 289] on icon at bounding box center [53, 353] width 8 height 8
click at [466, 12] on button "End Class" at bounding box center [470, 12] width 43 height 13
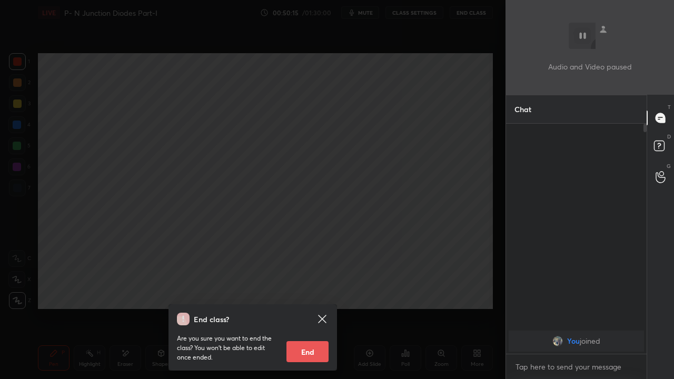
click at [302, 289] on button "End" at bounding box center [307, 351] width 42 height 21
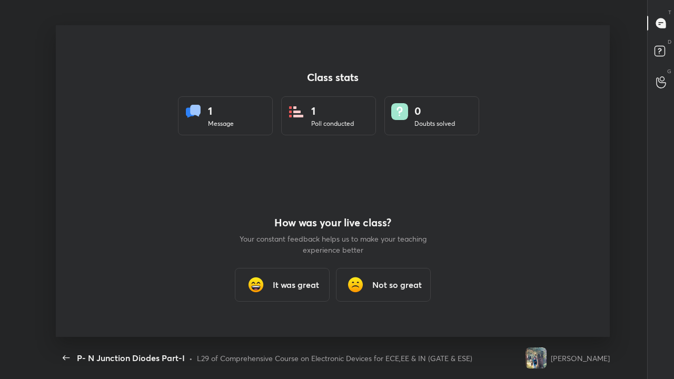
scroll to position [312, 659]
click at [276, 277] on div "It was great" at bounding box center [282, 285] width 95 height 34
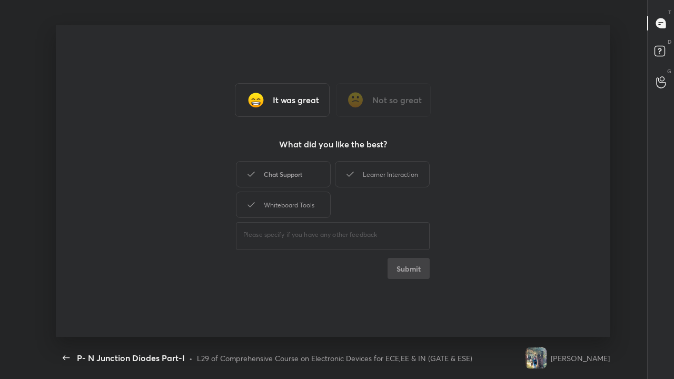
click at [295, 175] on div "Chat Support" at bounding box center [283, 174] width 95 height 26
click at [294, 209] on div "Whiteboard Tools" at bounding box center [283, 205] width 95 height 26
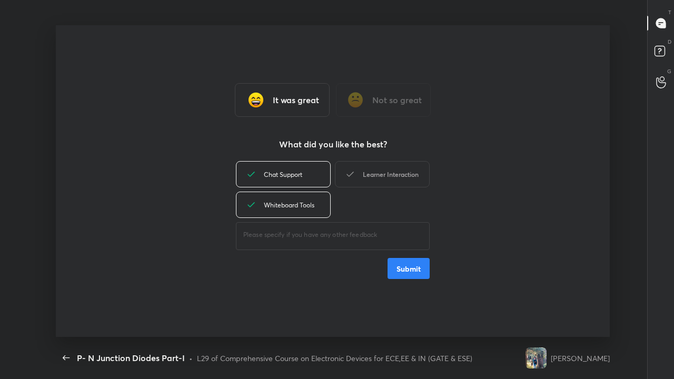
click at [381, 175] on div "Learner Interaction" at bounding box center [382, 174] width 95 height 26
click at [410, 262] on button "Submit" at bounding box center [408, 268] width 42 height 21
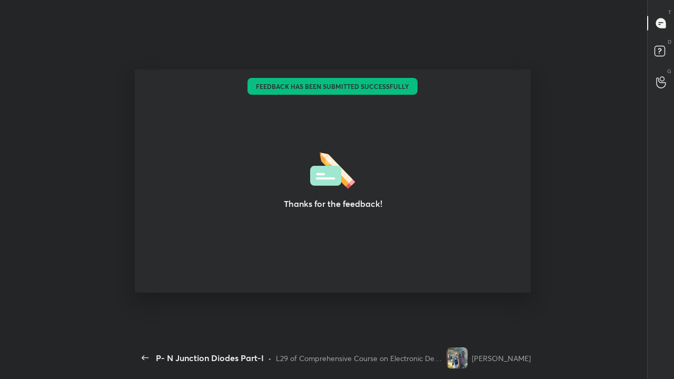
type textarea "x"
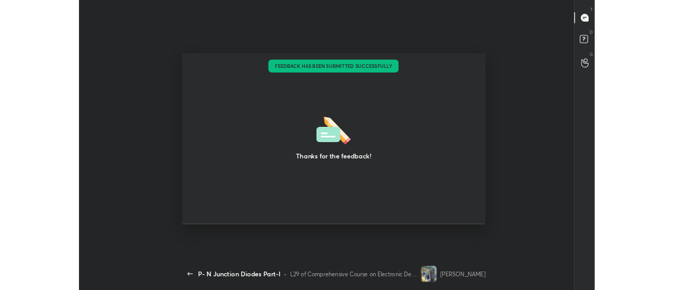
scroll to position [52407, 51965]
